Goal: Submit feedback/report problem: Submit feedback/report problem

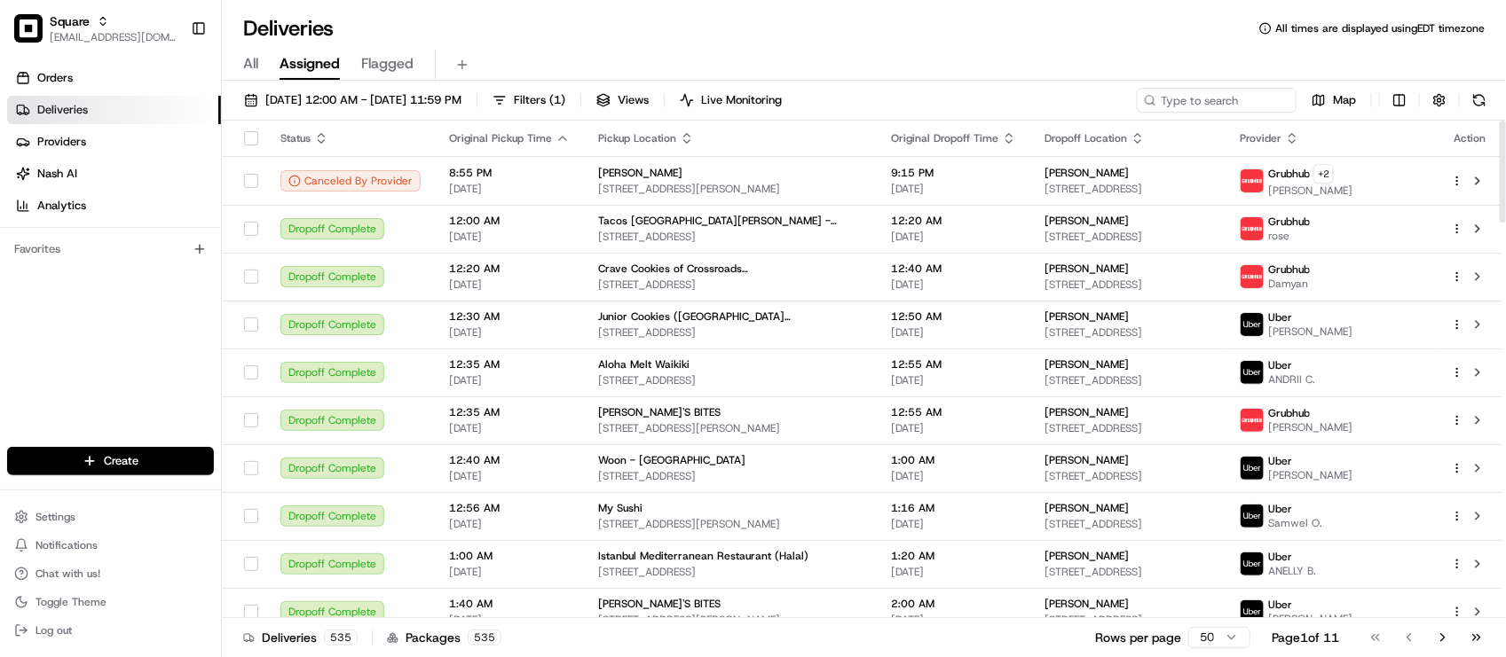
click at [597, 34] on div "Deliveries All times are displayed using EDT timezone" at bounding box center [864, 28] width 1284 height 28
click at [1229, 102] on input at bounding box center [1189, 100] width 213 height 25
click at [884, 44] on div "All Assigned Flagged" at bounding box center [864, 62] width 1284 height 38
click at [658, 28] on div "Deliveries All times are displayed using EDT timezone" at bounding box center [864, 28] width 1284 height 28
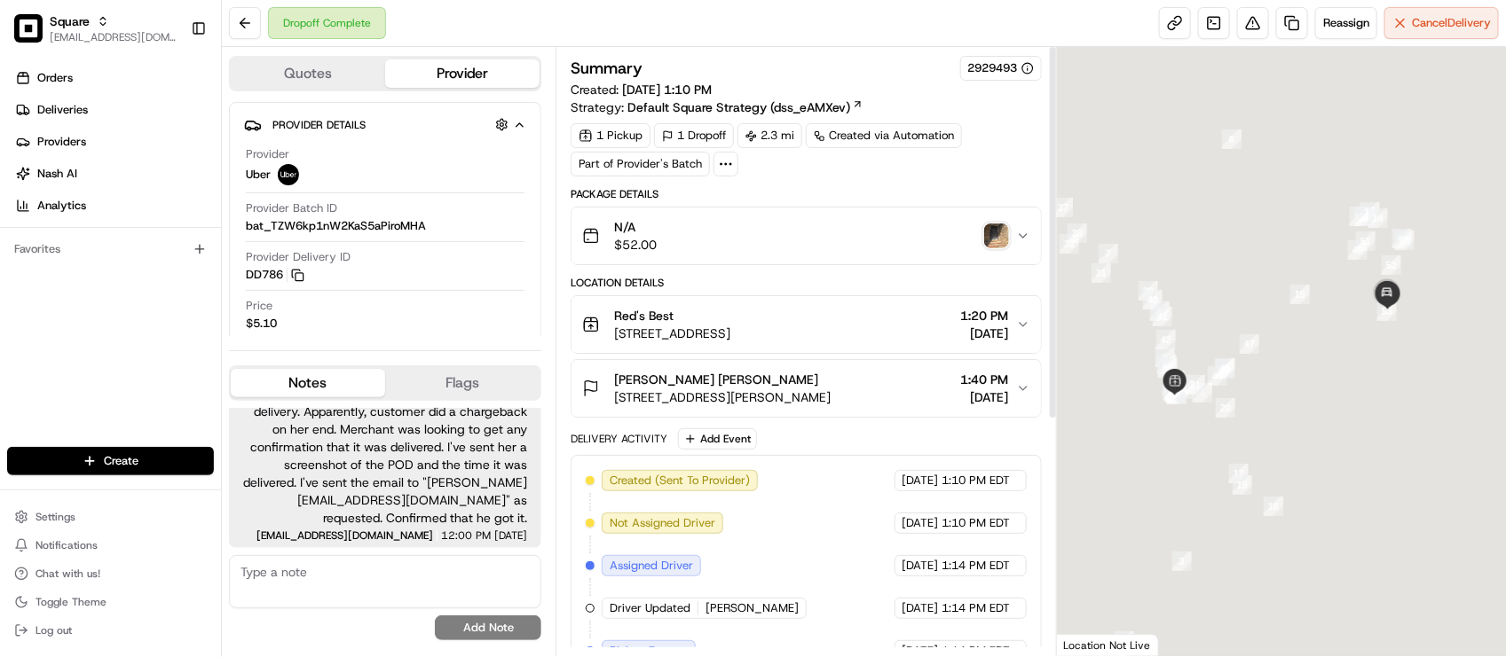
scroll to position [380, 0]
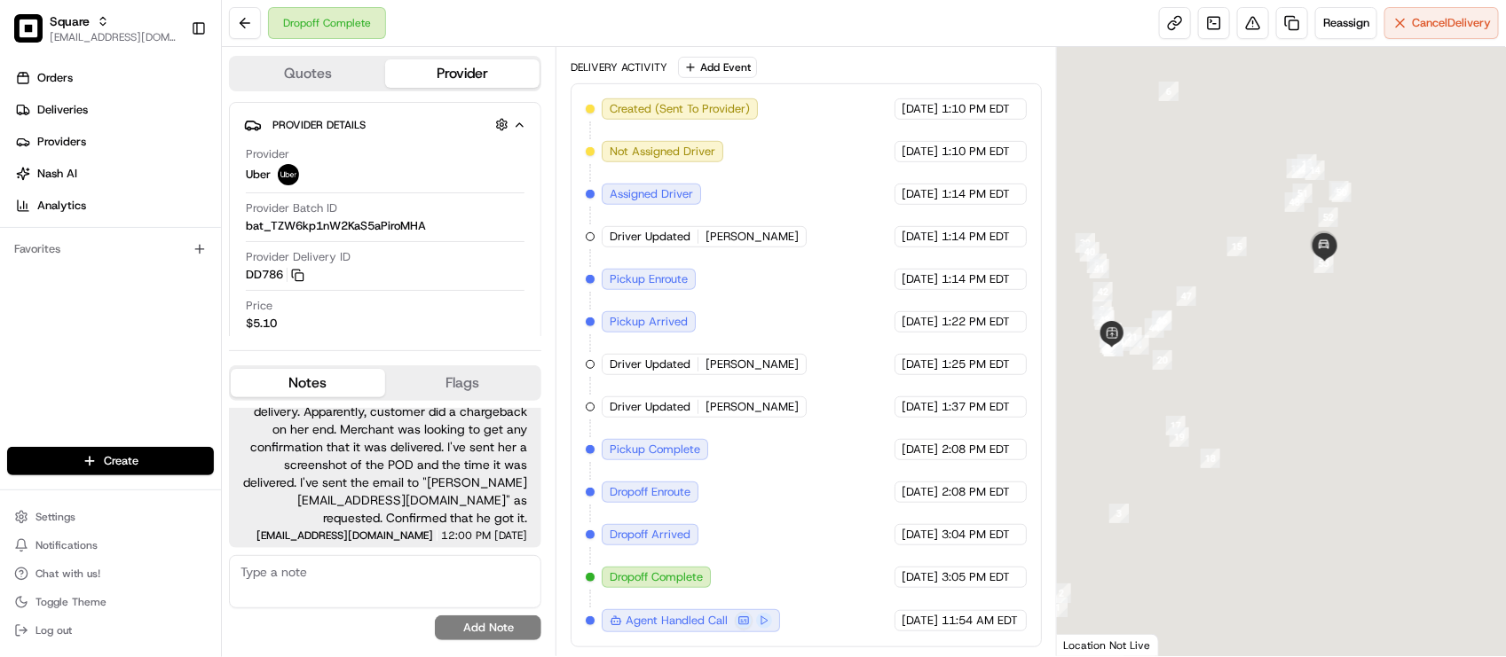
drag, startPoint x: 1152, startPoint y: 318, endPoint x: 1084, endPoint y: 267, distance: 84.3
click at [1218, 304] on div at bounding box center [1442, 304] width 449 height 0
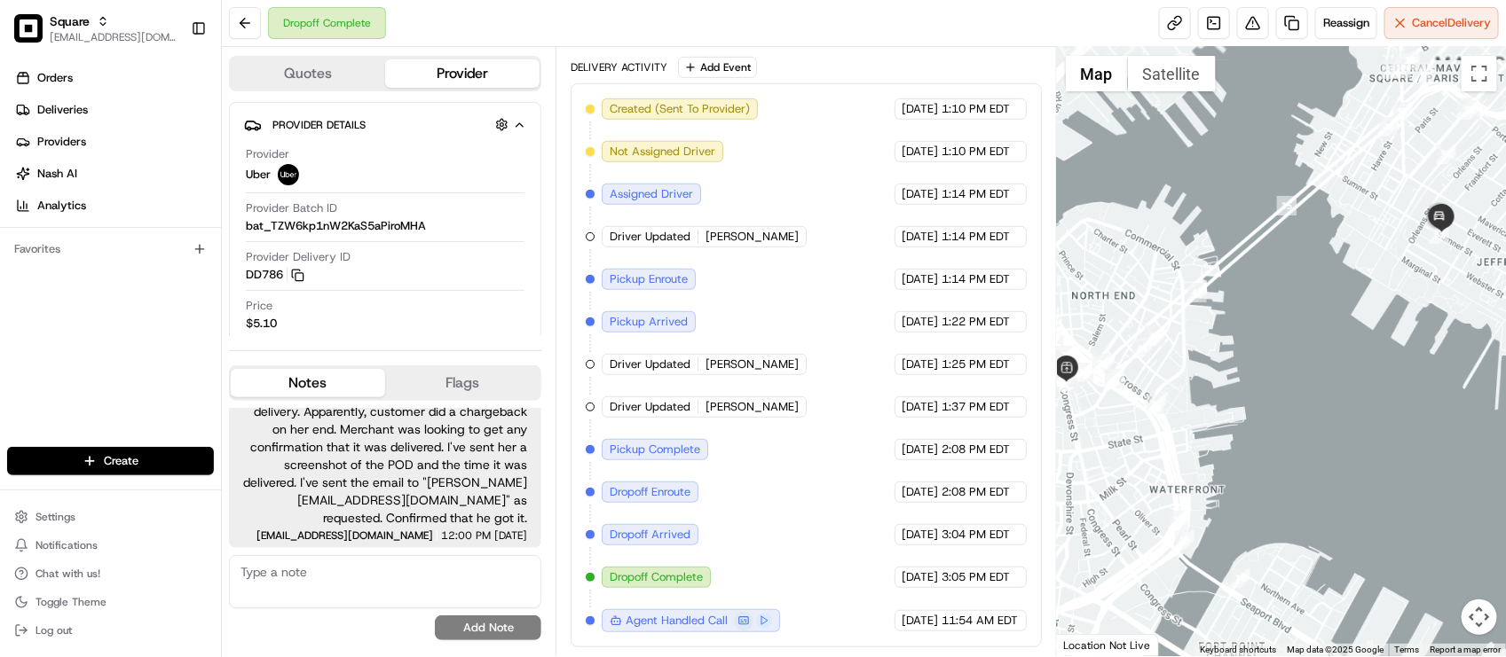
drag, startPoint x: 1205, startPoint y: 324, endPoint x: 1240, endPoint y: 334, distance: 36.8
click at [1225, 337] on div at bounding box center [1281, 352] width 449 height 610
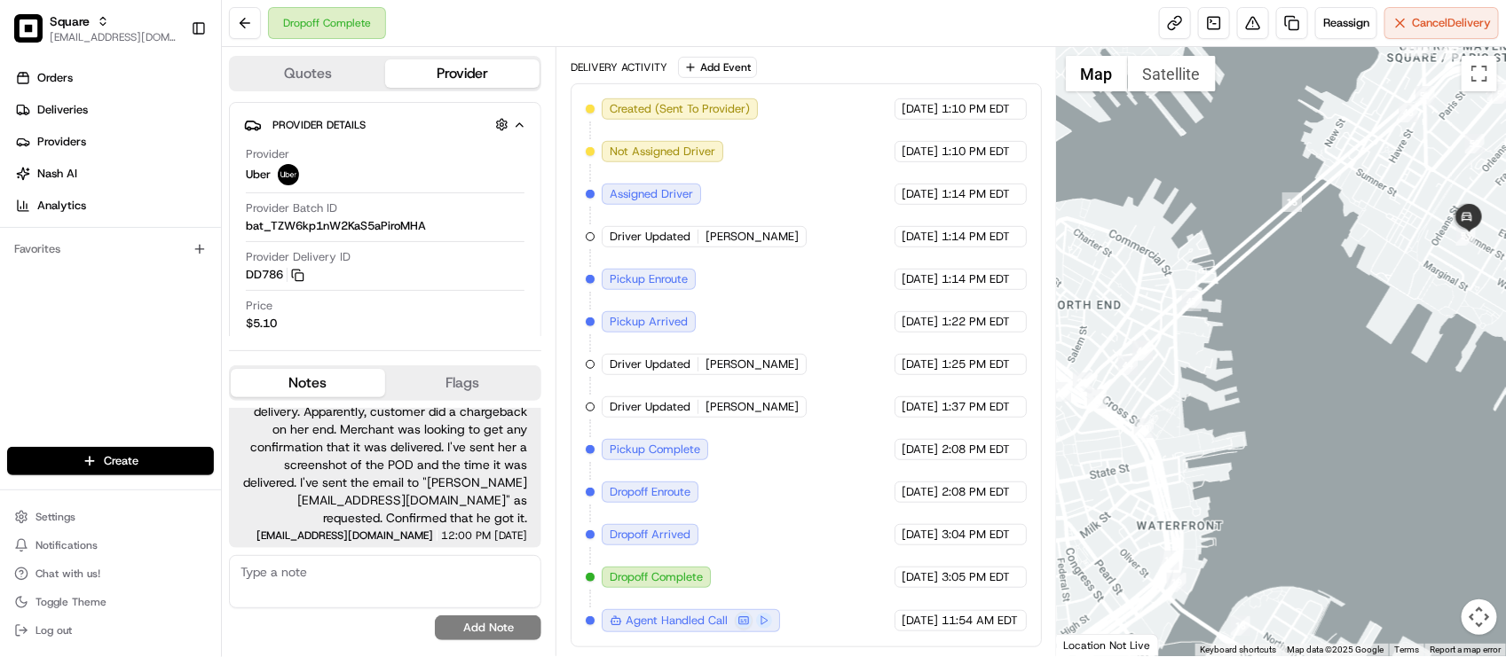
drag, startPoint x: 1230, startPoint y: 316, endPoint x: 1220, endPoint y: 318, distance: 9.9
click at [1220, 318] on div at bounding box center [1281, 352] width 449 height 610
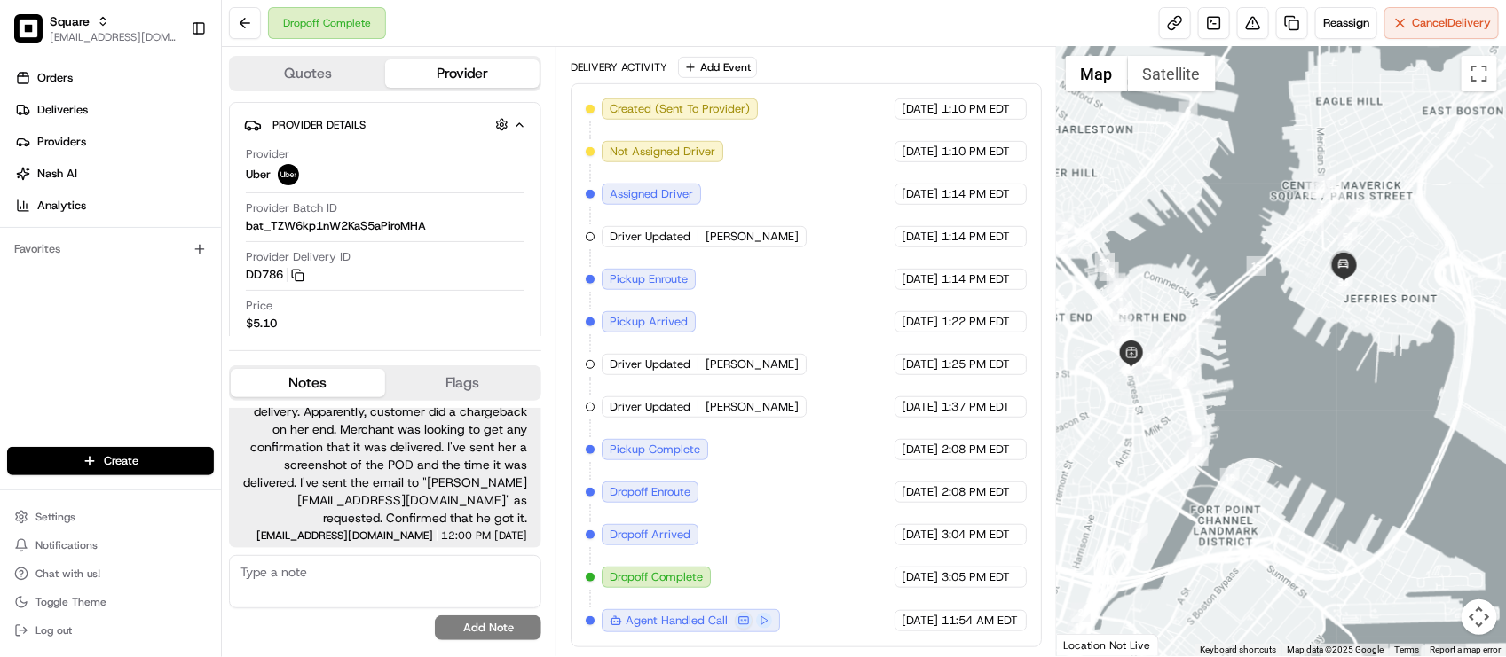
click at [801, 281] on div "Created (Sent To Provider) Uber 08/07/2025 1:10 PM EDT Not Assigned Driver Uber…" at bounding box center [806, 365] width 440 height 534
click at [902, 276] on span "08/07/2025" at bounding box center [920, 280] width 36 height 16
click at [853, 273] on div "Created (Sent To Provider) Uber 08/07/2025 1:10 PM EDT Not Assigned Driver Uber…" at bounding box center [806, 365] width 440 height 534
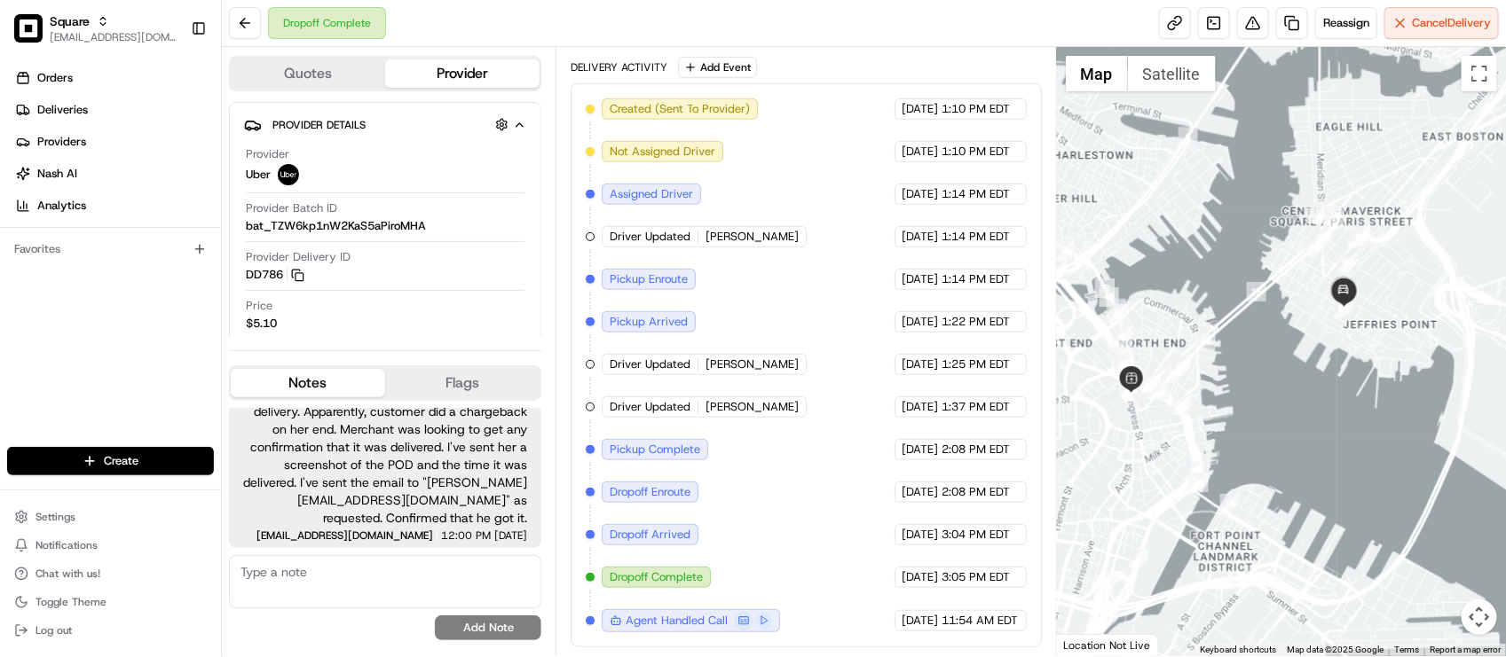
drag, startPoint x: 1196, startPoint y: 179, endPoint x: 1193, endPoint y: 205, distance: 25.9
click at [1193, 205] on div at bounding box center [1281, 352] width 449 height 610
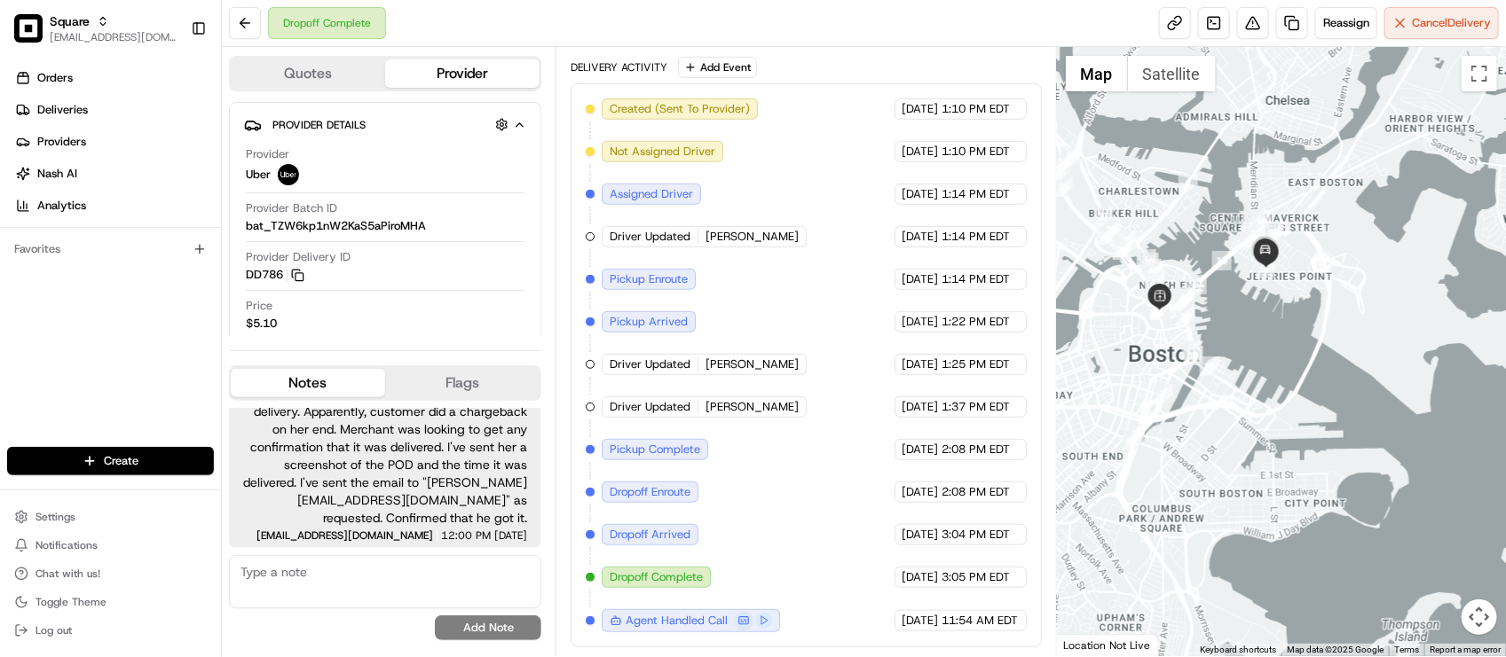
drag, startPoint x: 1062, startPoint y: 173, endPoint x: 1096, endPoint y: 191, distance: 38.1
click at [1073, 172] on img "35" at bounding box center [1063, 163] width 20 height 20
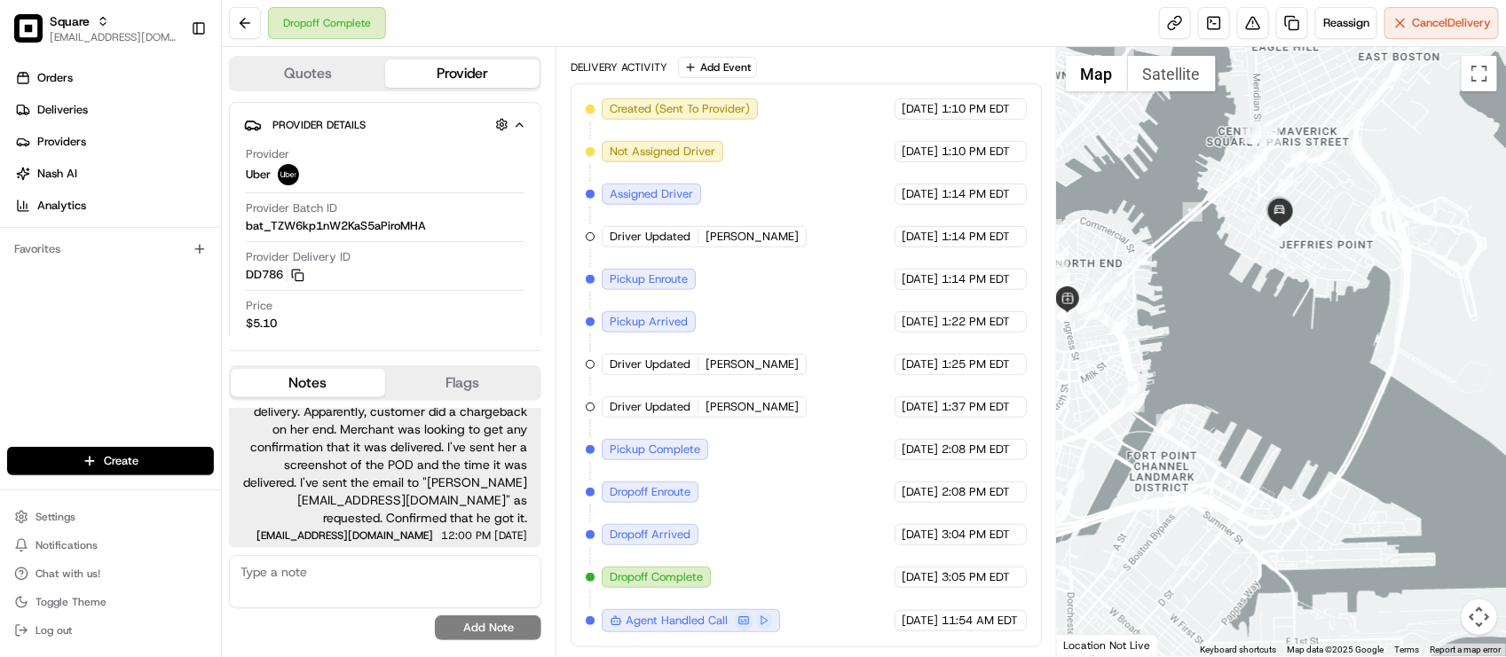
drag, startPoint x: 1313, startPoint y: 342, endPoint x: 1429, endPoint y: 516, distance: 208.4
click at [1429, 516] on div at bounding box center [1281, 352] width 449 height 610
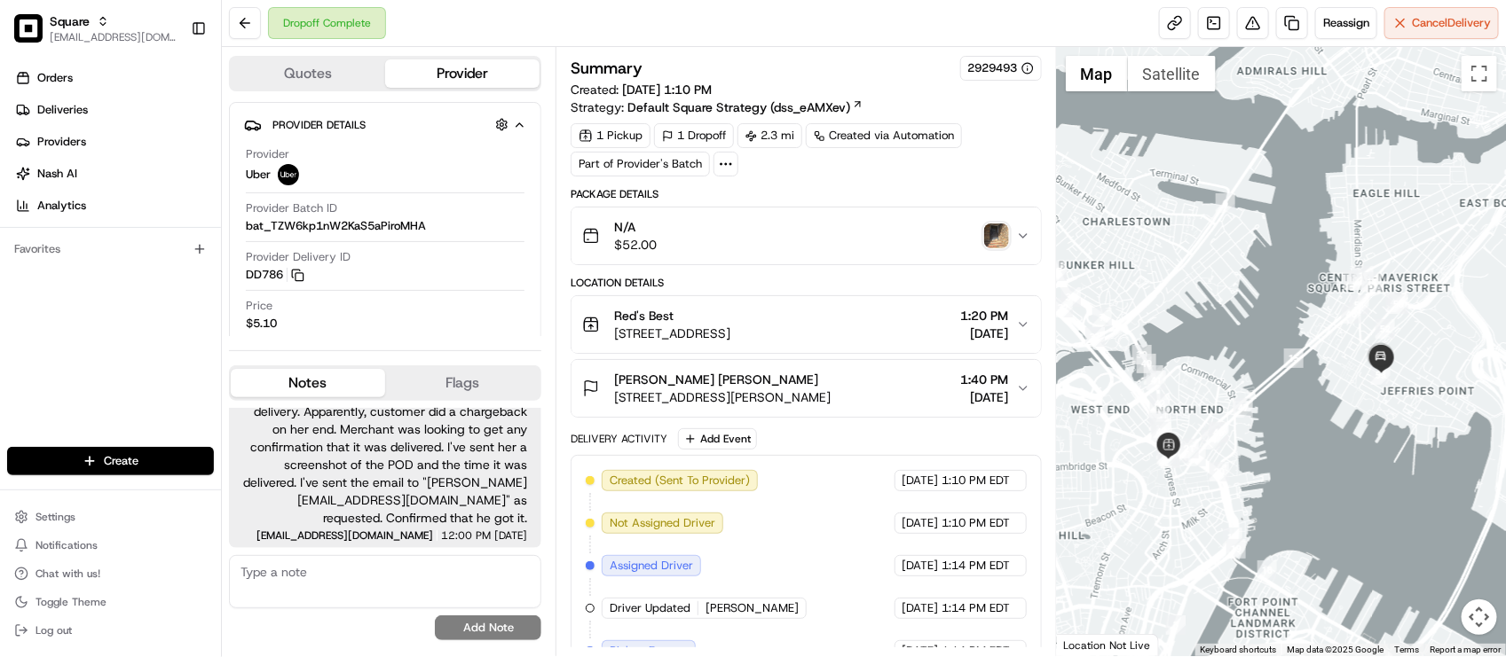
click at [553, 20] on div "Dropoff Complete Reassign Cancel Delivery" at bounding box center [864, 23] width 1284 height 47
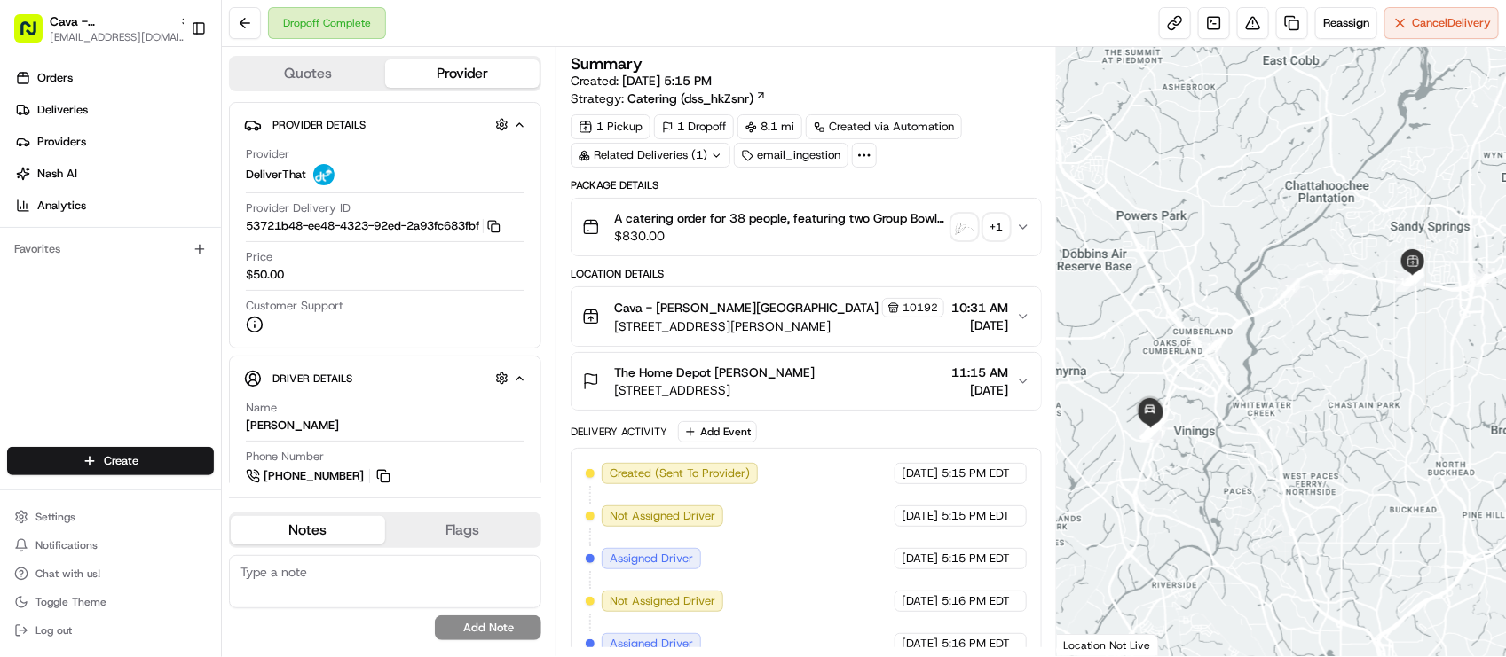
click at [610, 41] on div "Dropoff Complete Reassign Cancel Delivery" at bounding box center [864, 23] width 1284 height 47
click at [914, 384] on div "The Home Depot [PERSON_NAME] [STREET_ADDRESS] 11:15 AM [DATE]" at bounding box center [798, 381] width 433 height 35
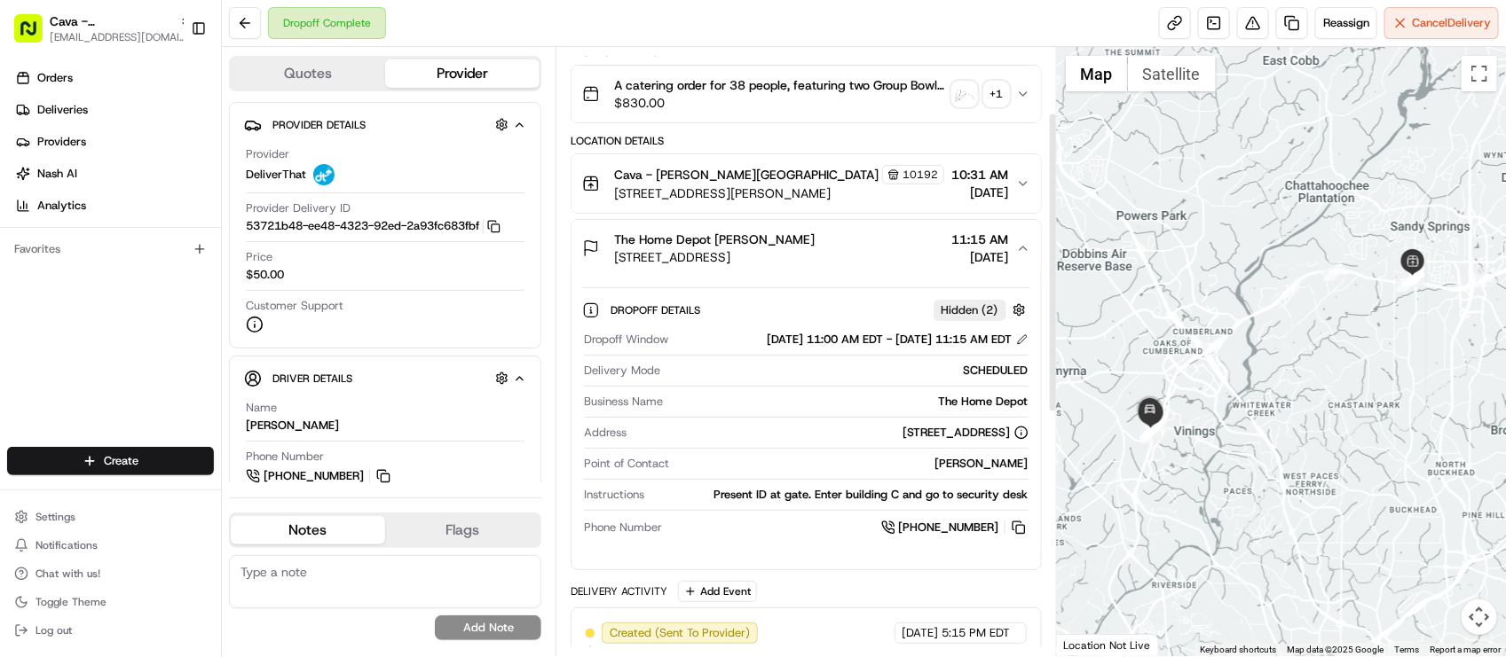
scroll to position [333, 0]
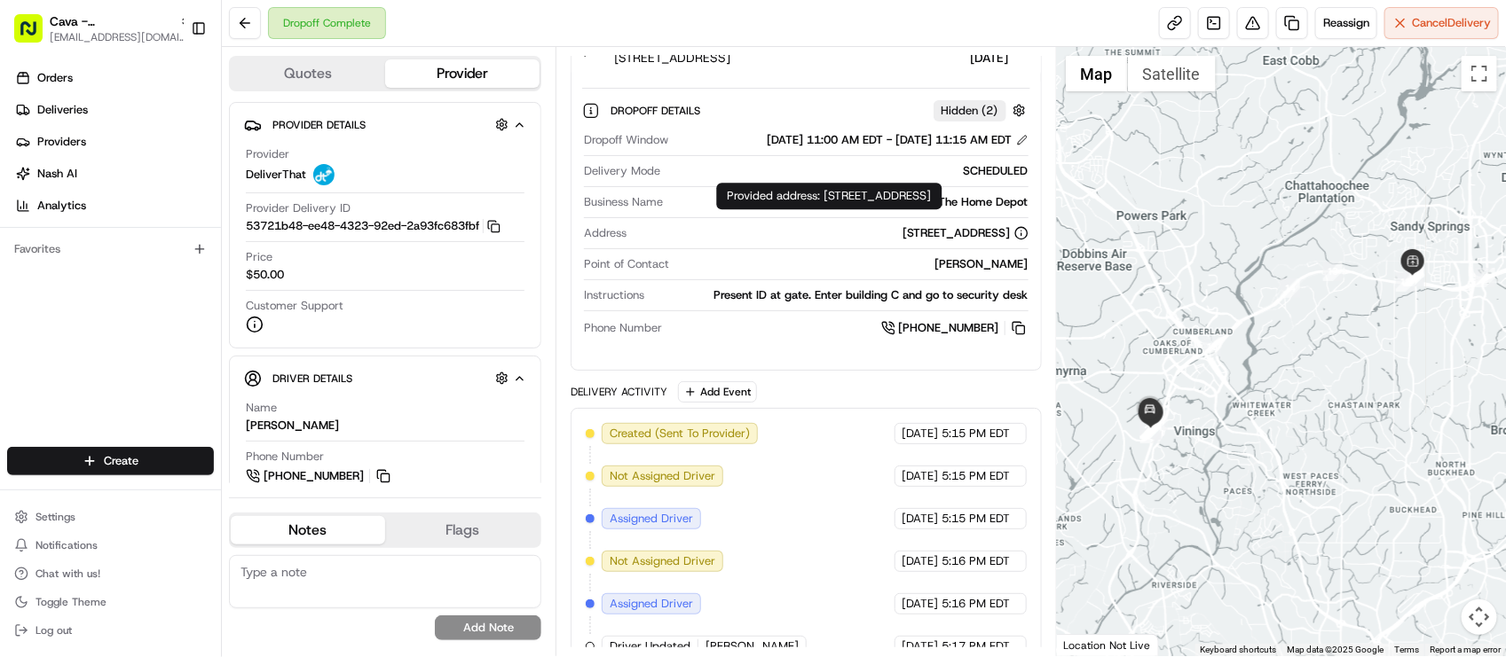
drag, startPoint x: 724, startPoint y: 193, endPoint x: 1004, endPoint y: 211, distance: 280.1
click at [942, 209] on div "Provided address: [STREET_ADDRESS] Provided address: [STREET_ADDRESS]" at bounding box center [829, 196] width 225 height 27
copy div "Provided address: [STREET_ADDRESS]"
click at [834, 179] on div "SCHEDULED" at bounding box center [847, 171] width 360 height 16
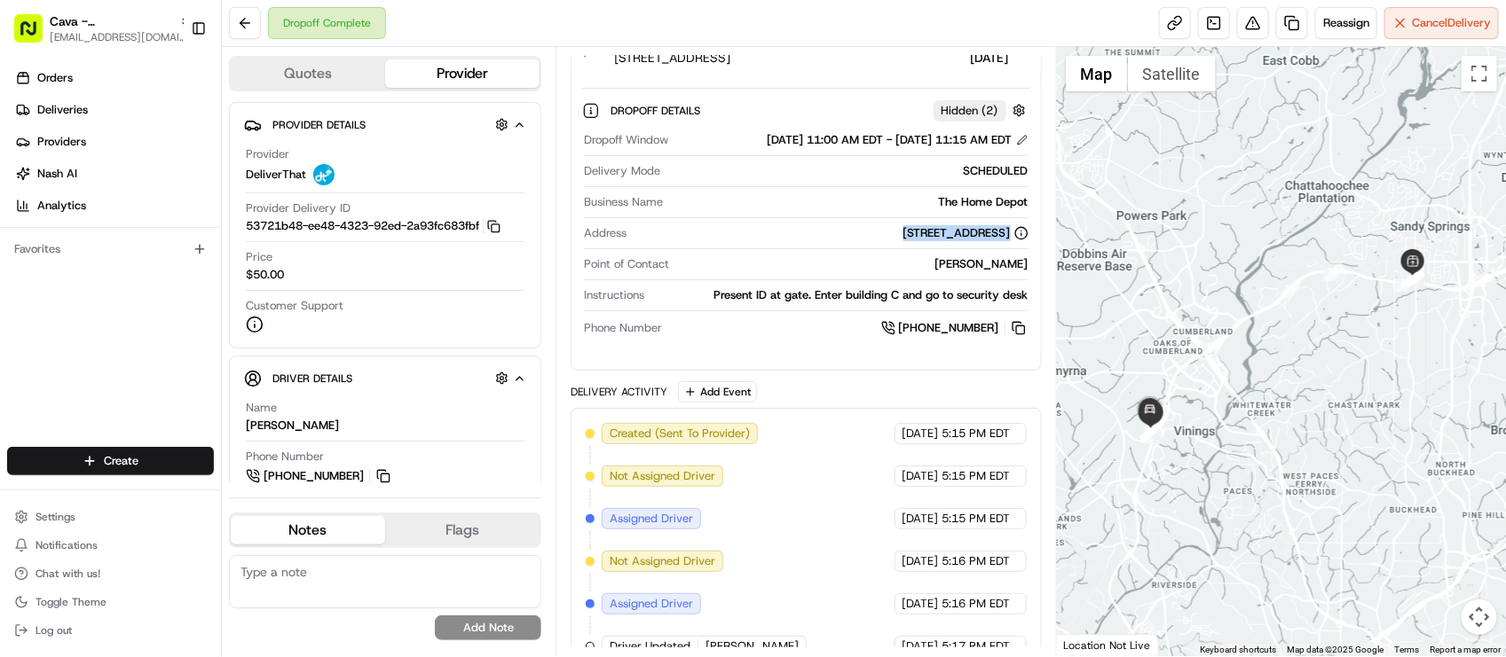
drag, startPoint x: 745, startPoint y: 236, endPoint x: 990, endPoint y: 247, distance: 245.1
click at [990, 247] on div "Address [STREET_ADDRESS]" at bounding box center [806, 237] width 444 height 24
copy div "[STREET_ADDRESS]"
click at [144, 319] on div "Orders Deliveries Providers [PERSON_NAME] Analytics Favorites" at bounding box center [110, 257] width 221 height 401
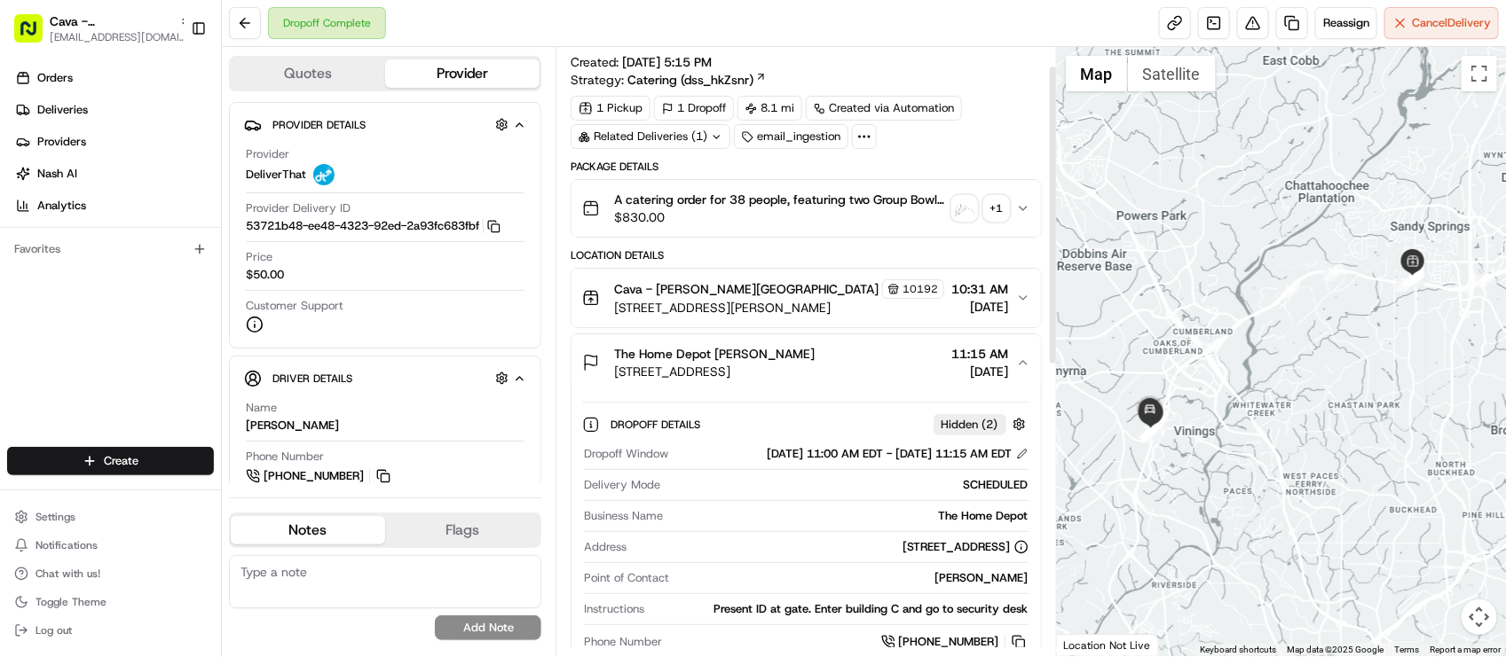
scroll to position [0, 0]
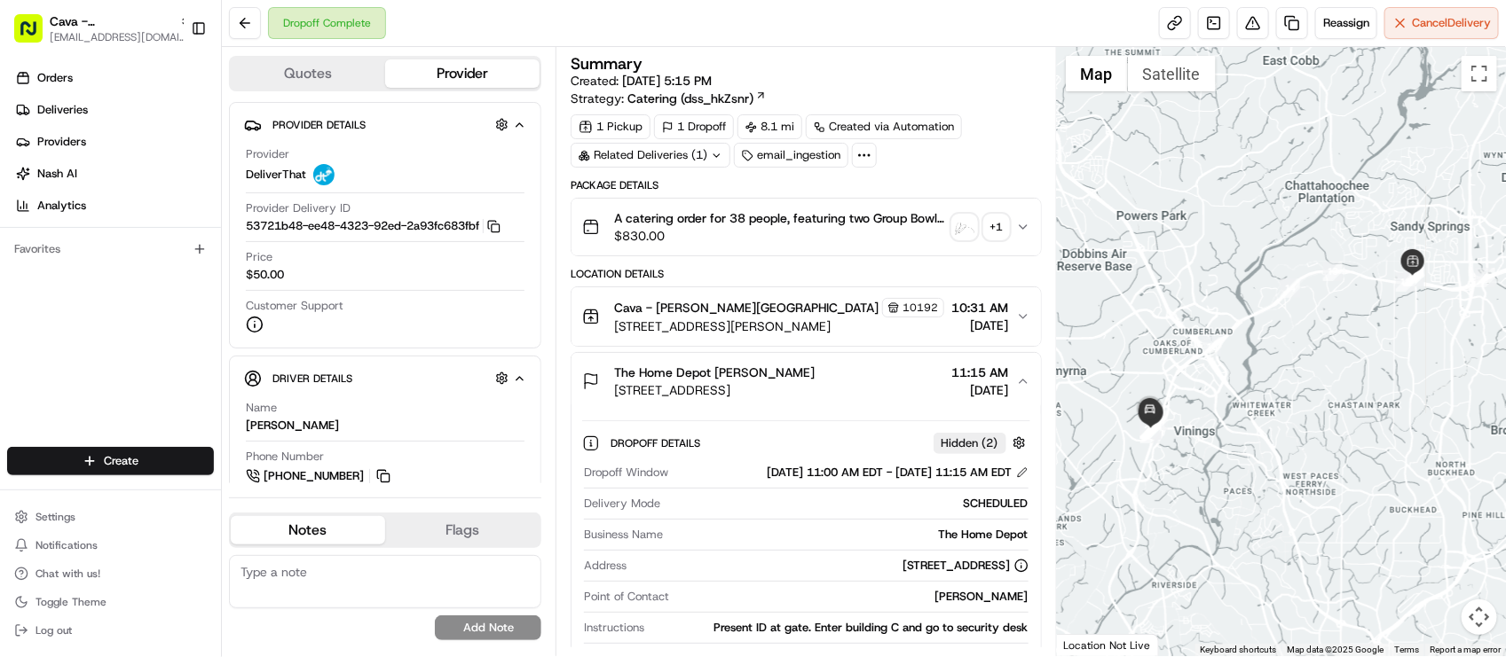
click at [521, 33] on div "Dropoff Complete Reassign Cancel Delivery" at bounding box center [864, 23] width 1284 height 47
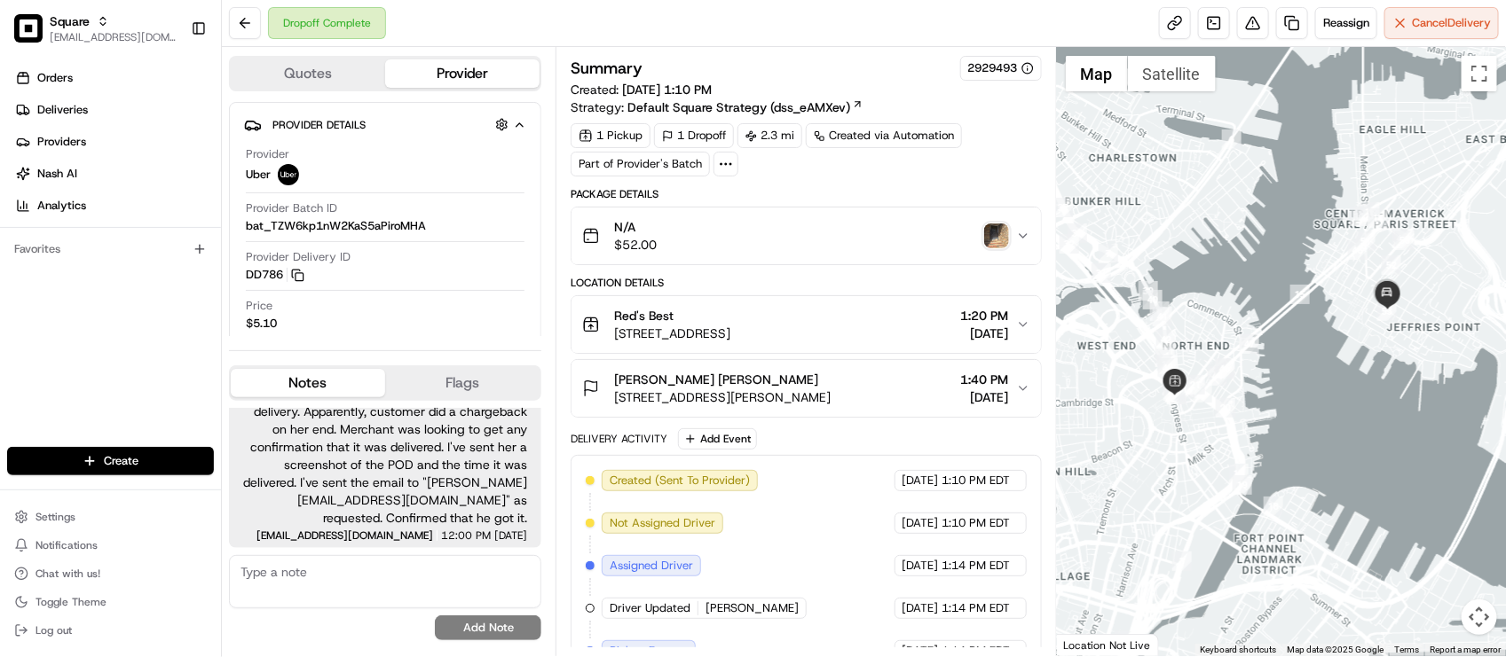
click at [164, 357] on div "Orders Deliveries Providers [PERSON_NAME] Analytics Favorites" at bounding box center [110, 257] width 221 height 401
click at [1244, 32] on button at bounding box center [1253, 23] width 32 height 32
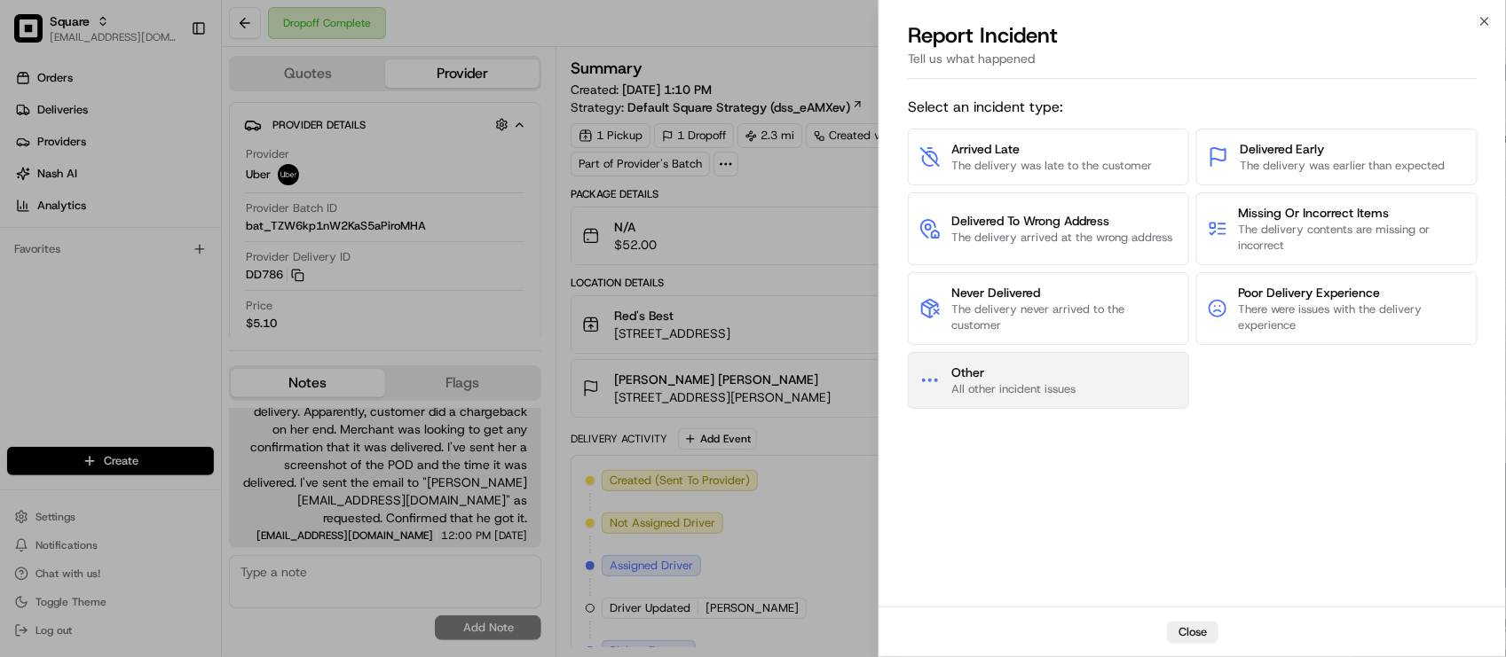
click at [1058, 375] on span "Other" at bounding box center [1013, 373] width 124 height 18
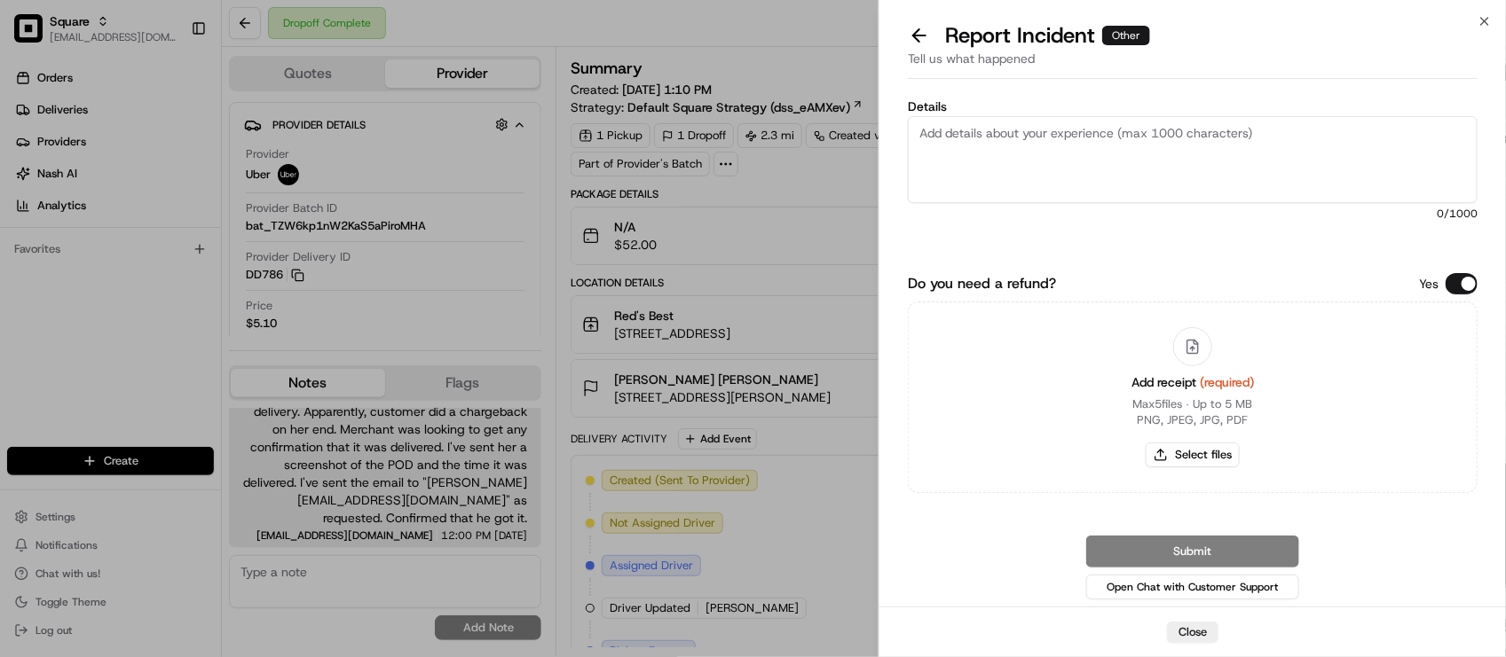
click at [1446, 286] on button "Do you need a refund?" at bounding box center [1461, 283] width 32 height 21
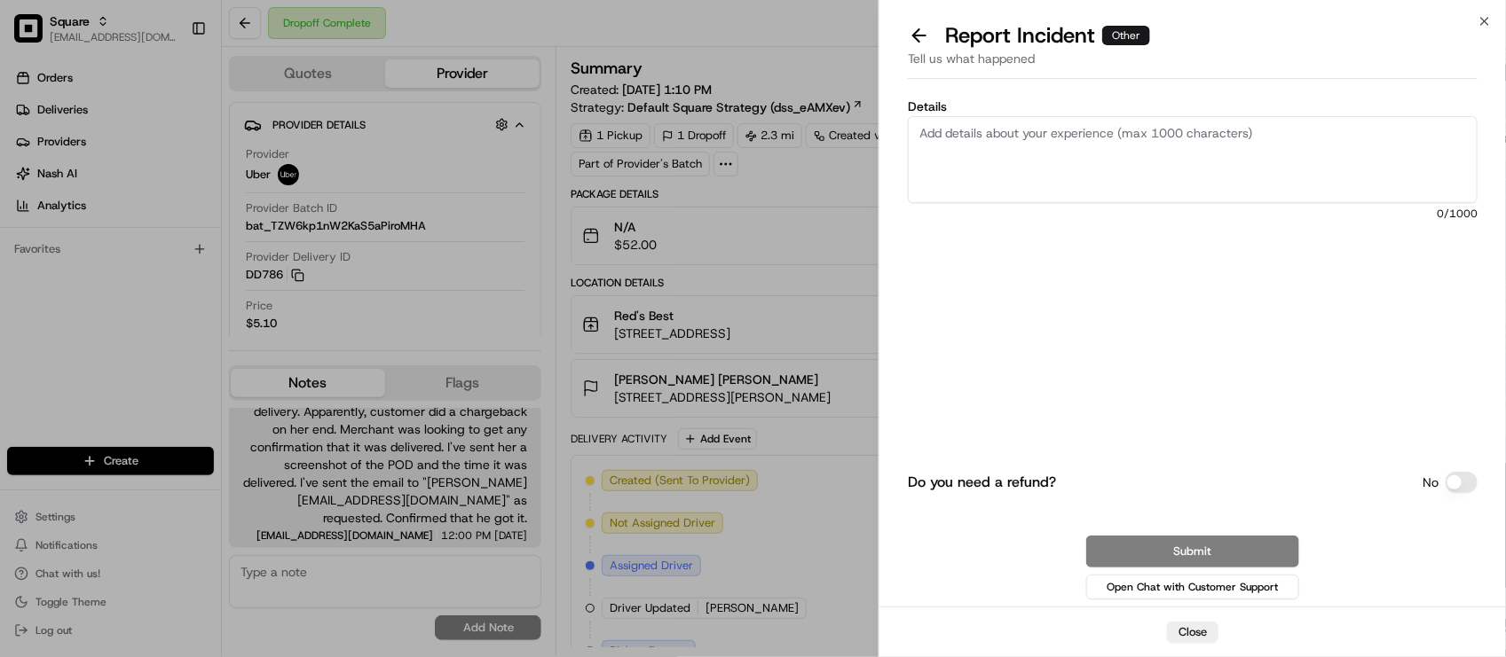
click at [1291, 170] on textarea "Details" at bounding box center [1193, 159] width 570 height 87
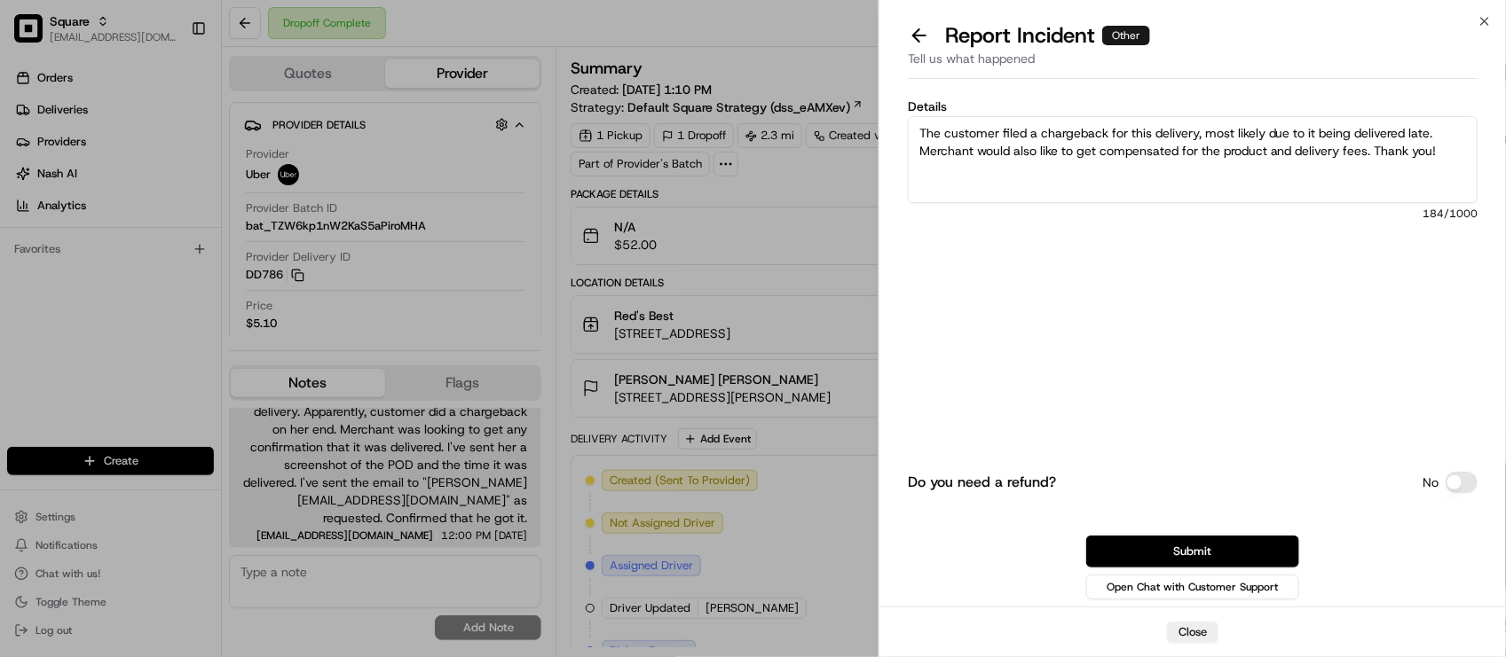
type textarea "The customer filed a chargeback for this delivery, most likely due to it being …"
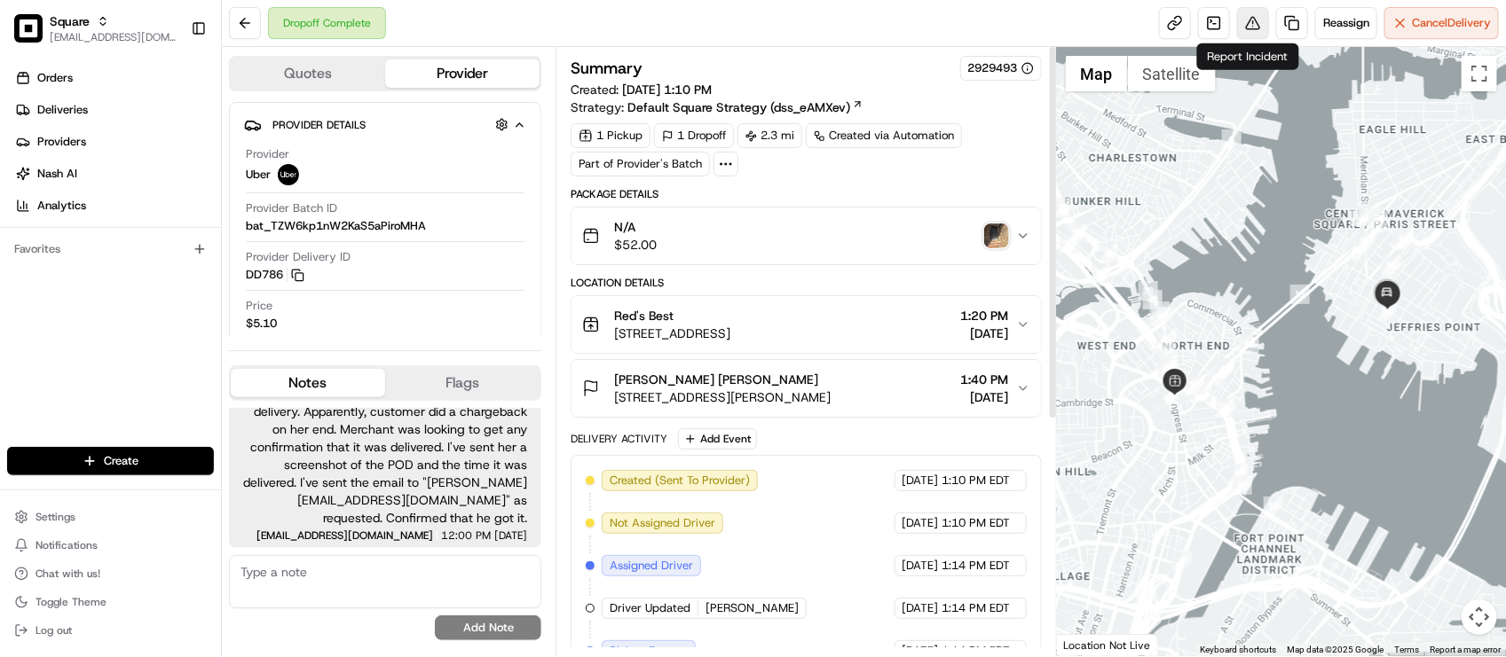
click at [1240, 29] on button at bounding box center [1253, 23] width 32 height 32
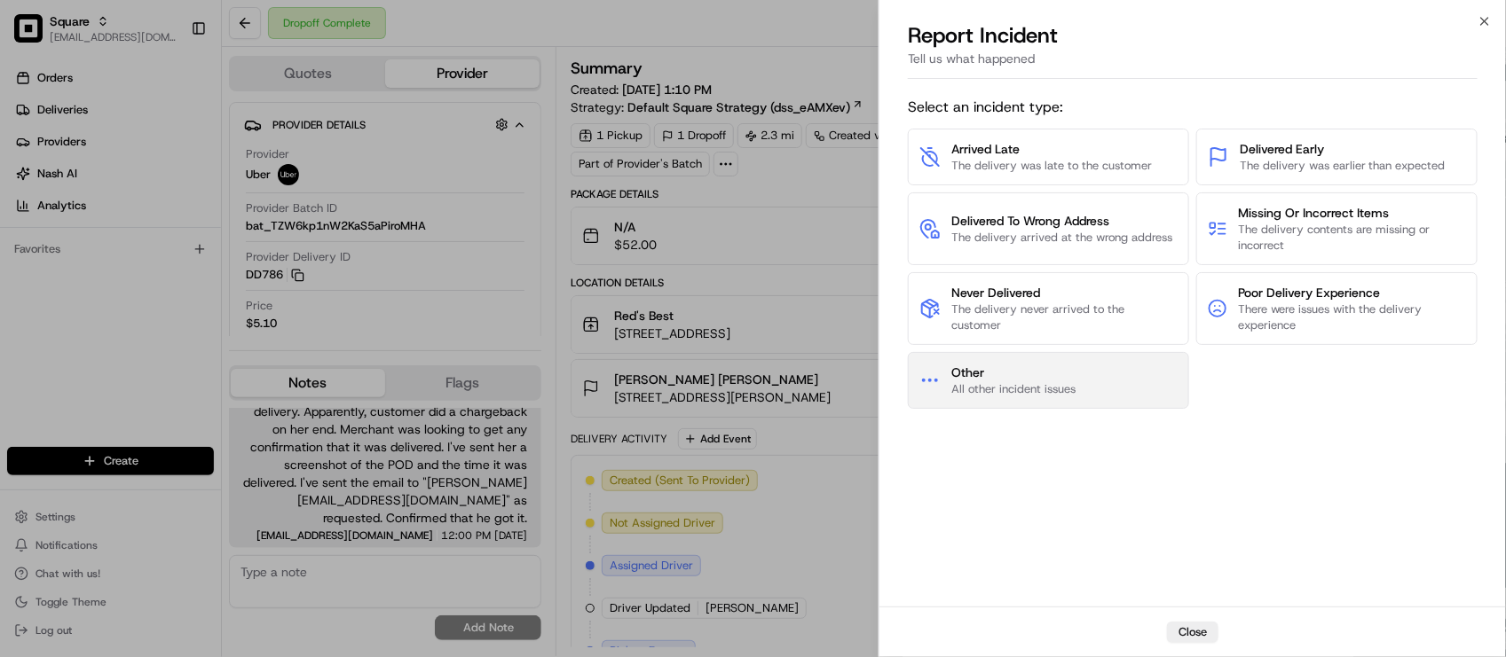
click at [1027, 374] on span "Other" at bounding box center [1013, 373] width 124 height 18
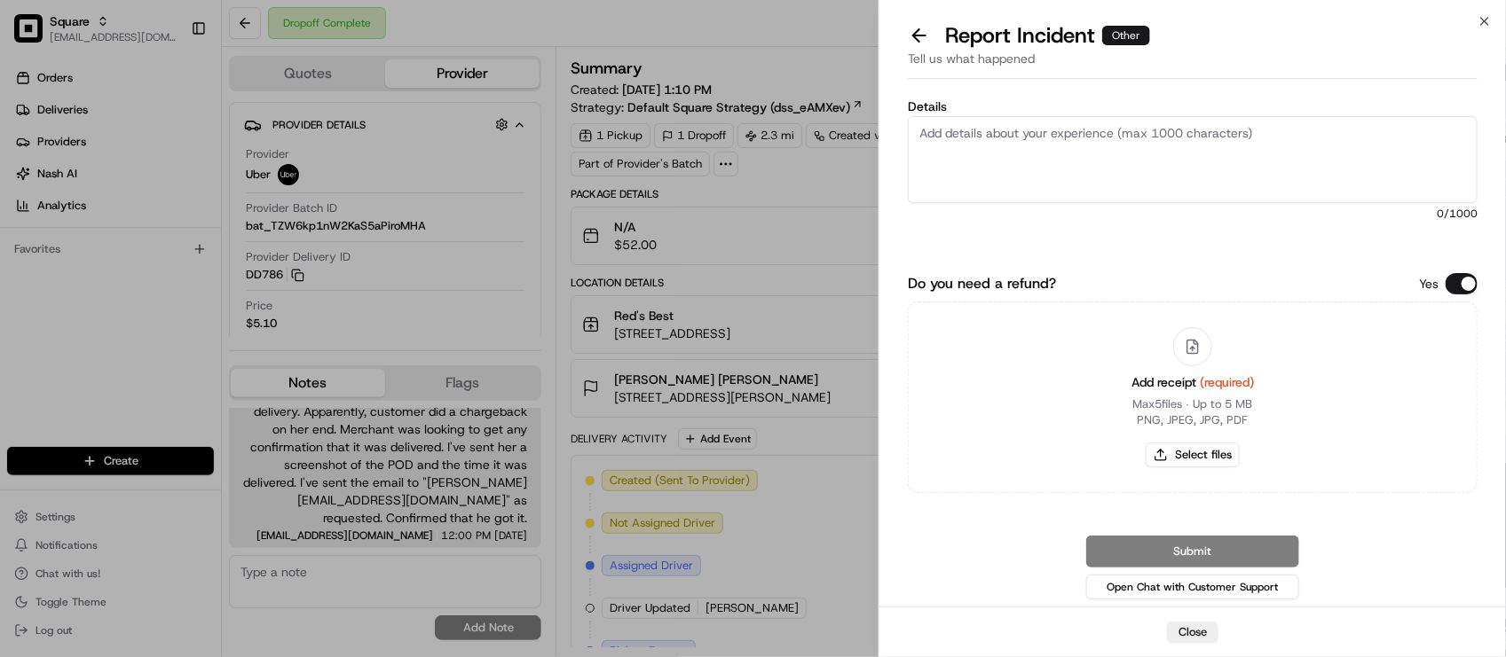
click at [1464, 295] on div "Do you need a refund? Yes Add receipt (required) Max 5 files ∙ Up to 5 MB PNG, …" at bounding box center [1193, 383] width 570 height 220
click at [1446, 271] on div "Details 0 /1000 Do you need a refund? Yes Add receipt (required) Max 5 files ∙ …" at bounding box center [1193, 347] width 570 height 514
click at [1449, 273] on button "Do you need a refund?" at bounding box center [1461, 283] width 32 height 21
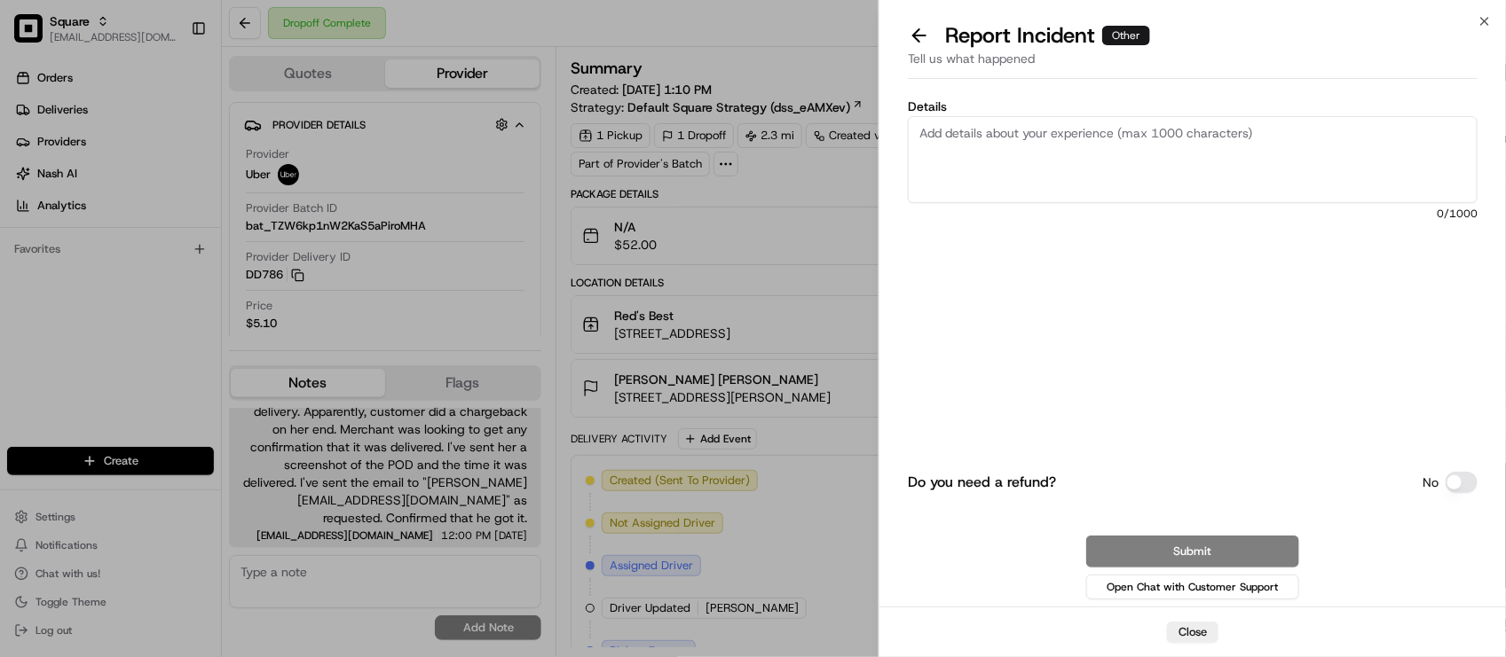
click at [1303, 178] on textarea "Details" at bounding box center [1193, 159] width 570 height 87
paste textarea "The customer filed a chargeback for this delivery, most likely due to the late …"
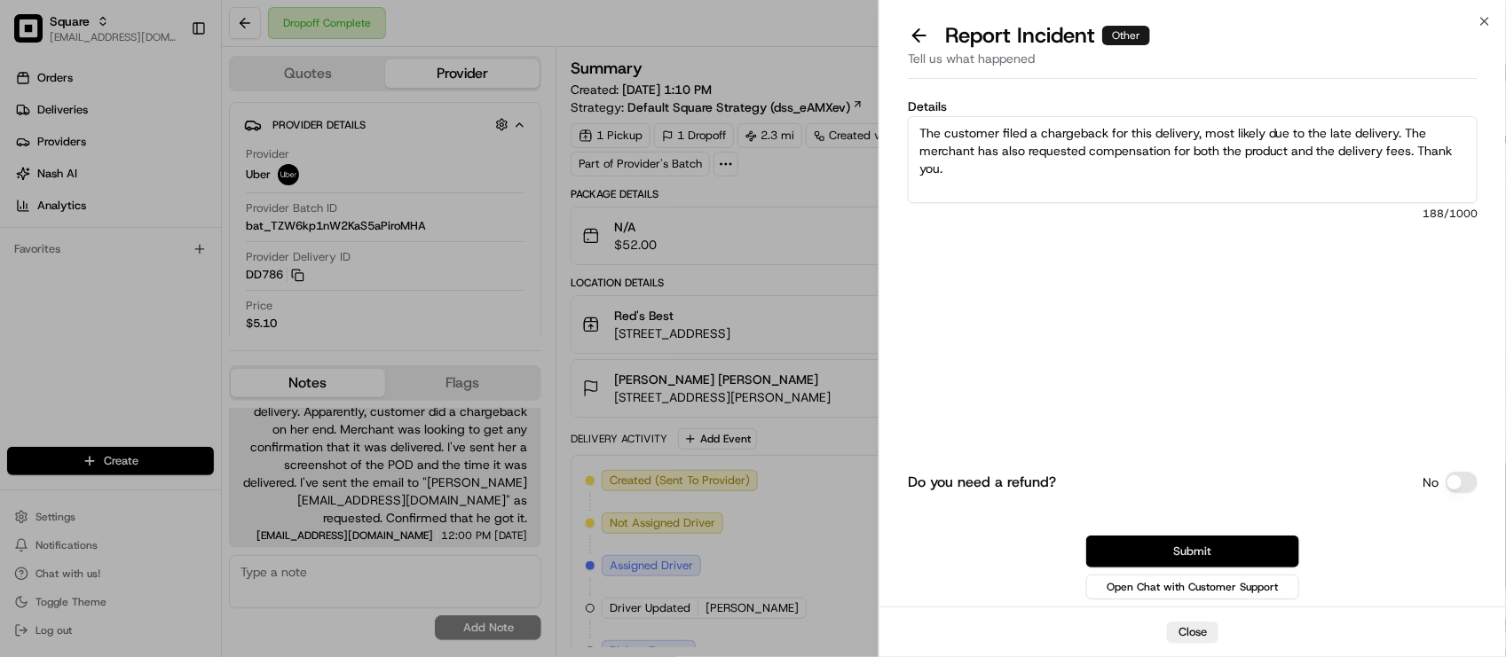
type textarea "The customer filed a chargeback for this delivery, most likely due to the late …"
click at [1248, 561] on button "Submit" at bounding box center [1192, 552] width 213 height 32
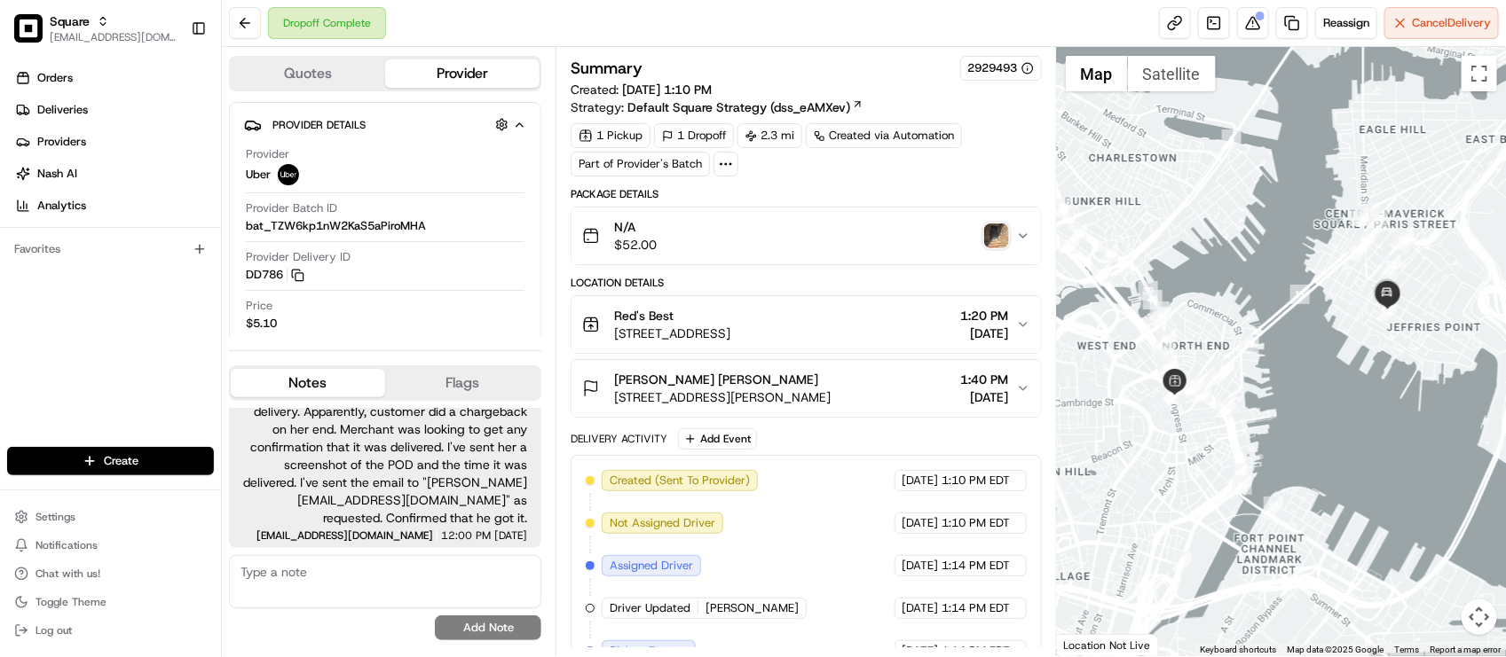
click at [857, 316] on div "Red's Best 100 Hanover St, Boston, MA 02108, USA 1:20 PM 08/07/2025" at bounding box center [798, 324] width 433 height 35
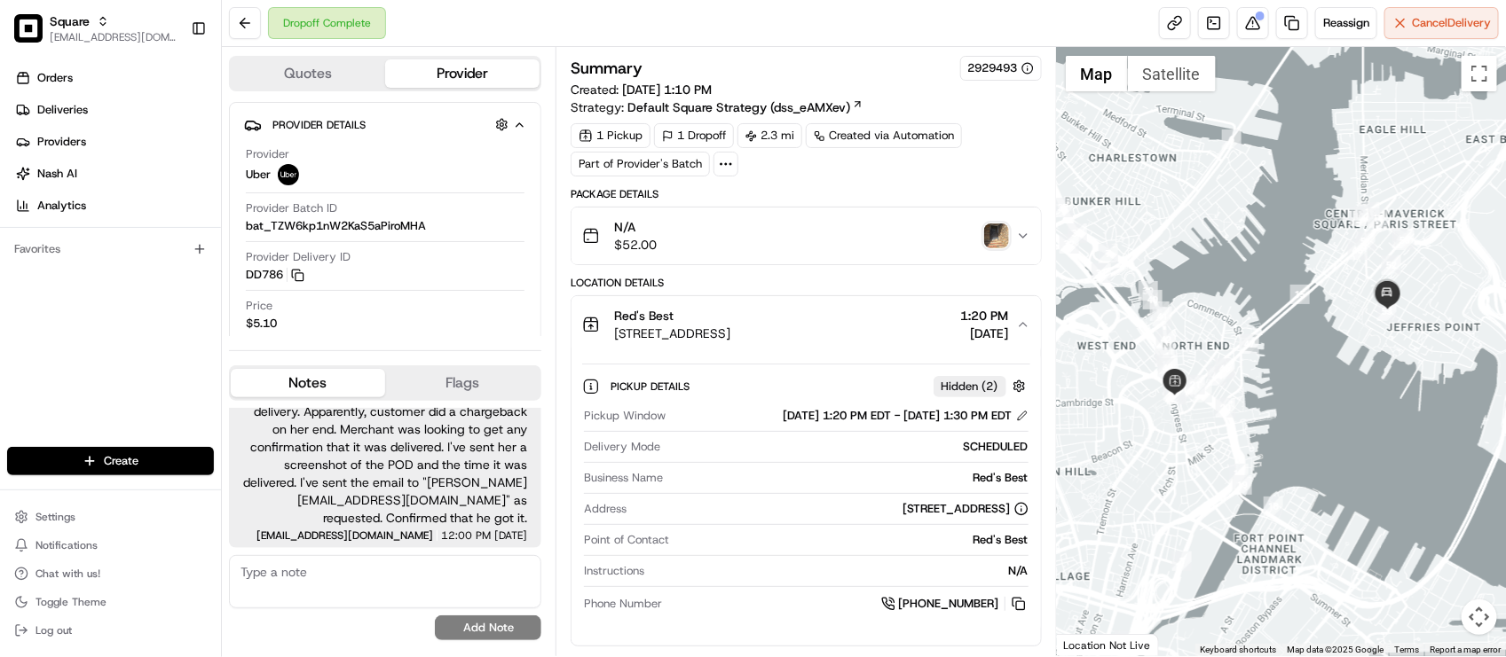
click at [858, 316] on div "Red's Best 100 Hanover St, Boston, MA 02108, USA 1:20 PM 08/07/2025" at bounding box center [798, 324] width 433 height 35
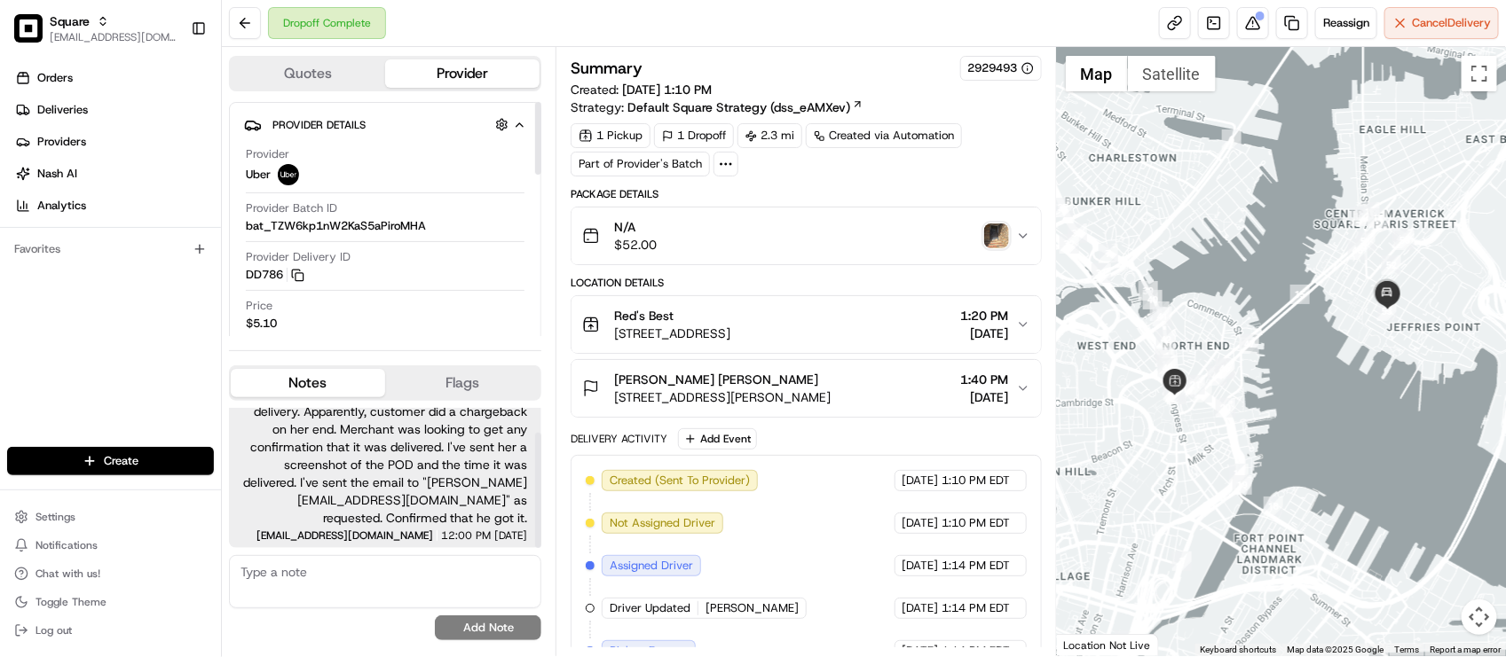
click at [350, 617] on div "No results found Add Note" at bounding box center [385, 597] width 312 height 85
click at [359, 593] on textarea at bounding box center [385, 581] width 312 height 53
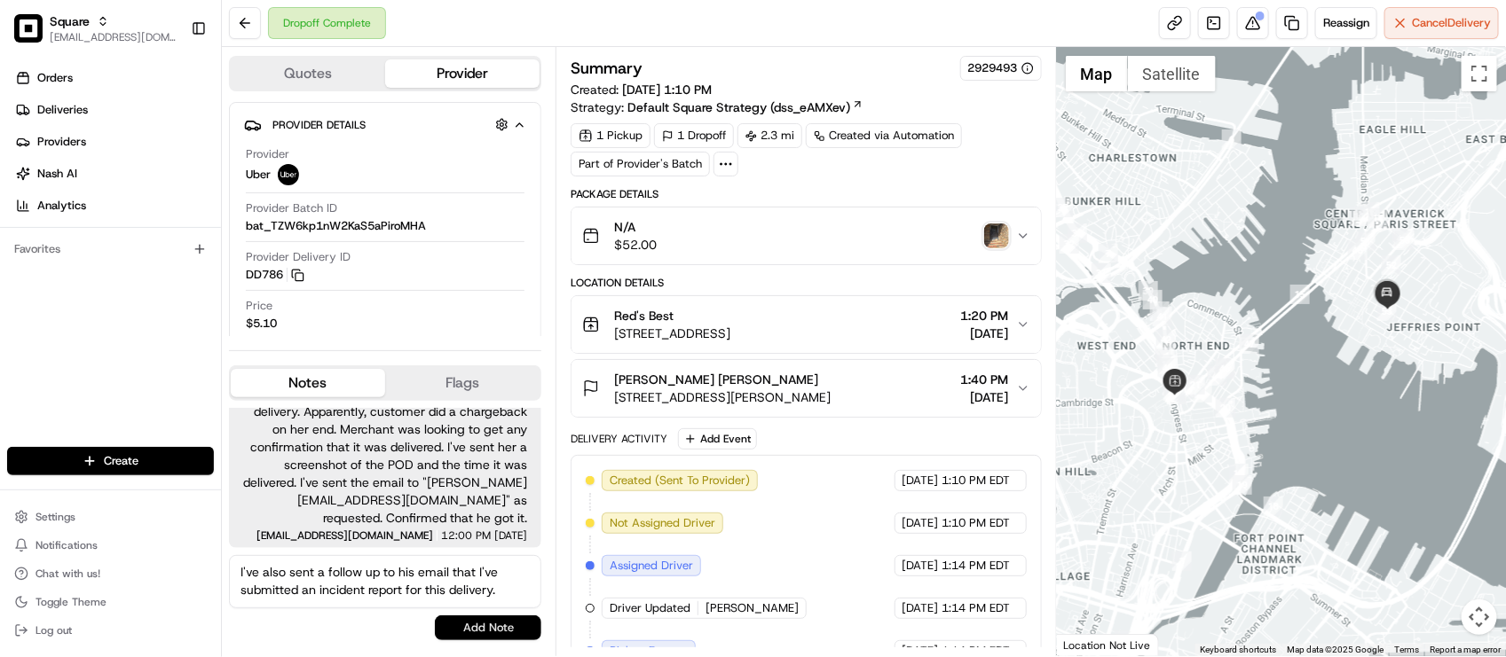
type textarea "I've also sent a follow up to his email that I've submitted an incident report …"
click at [491, 632] on button "Add Note" at bounding box center [488, 628] width 106 height 25
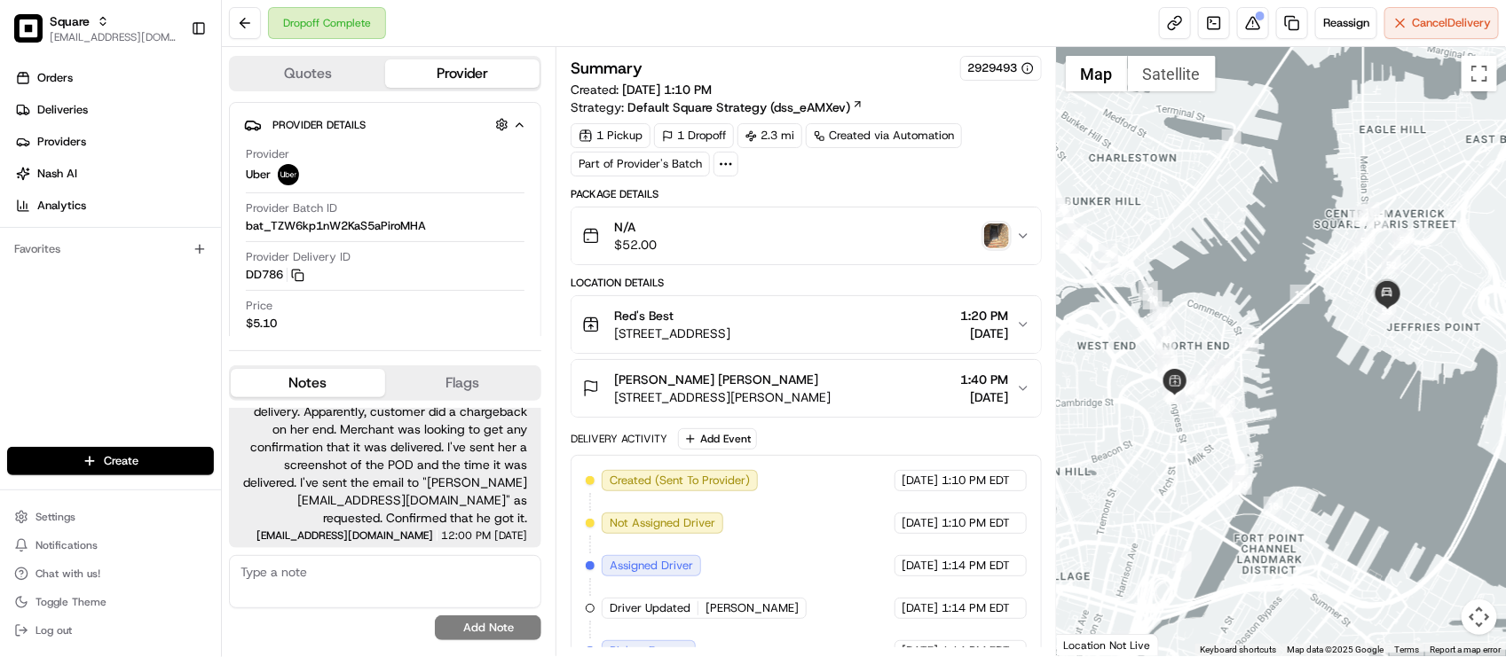
scroll to position [105, 0]
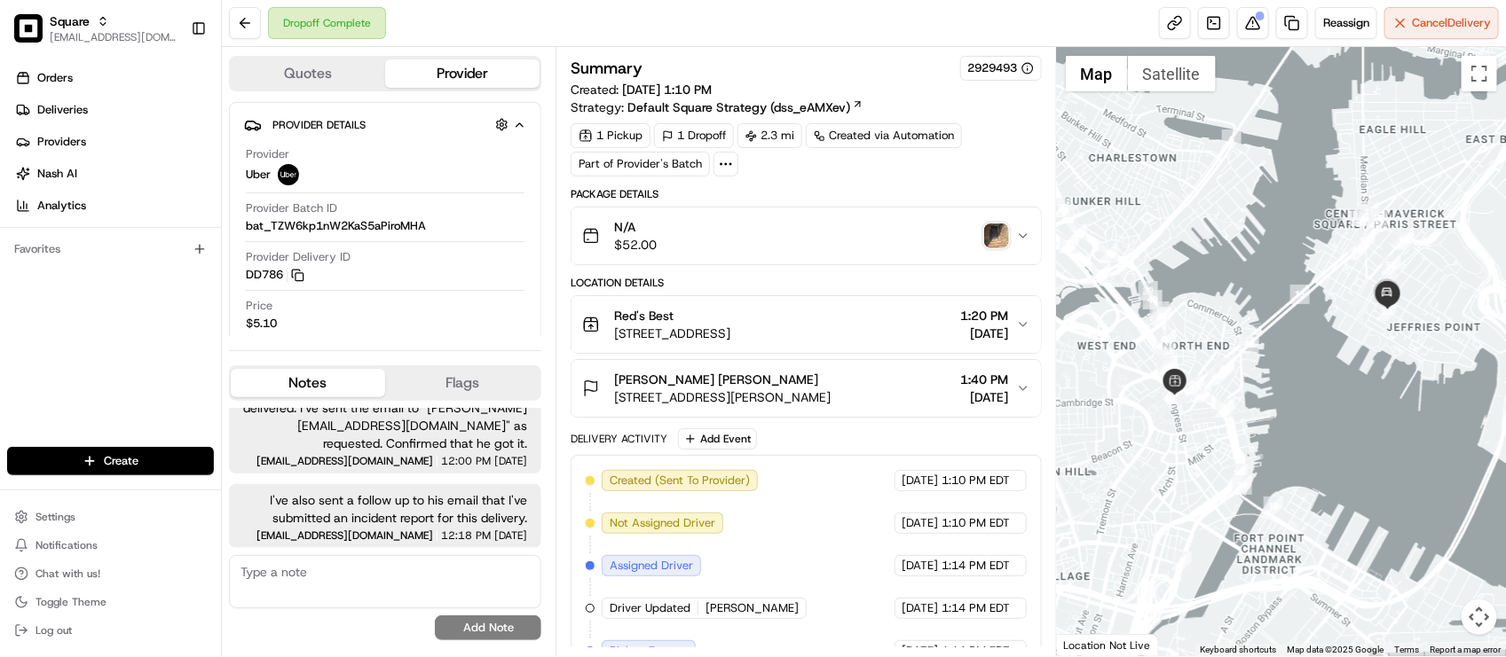
drag, startPoint x: 477, startPoint y: 35, endPoint x: 489, endPoint y: 20, distance: 19.7
click at [477, 35] on div "Dropoff Complete Reassign Cancel Delivery" at bounding box center [864, 23] width 1284 height 47
click at [980, 186] on div "Summary 2929493 Created: 08/07/2025 1:10 PM Strategy: Default Square Strategy (…" at bounding box center [806, 538] width 470 height 964
